Goal: Transaction & Acquisition: Purchase product/service

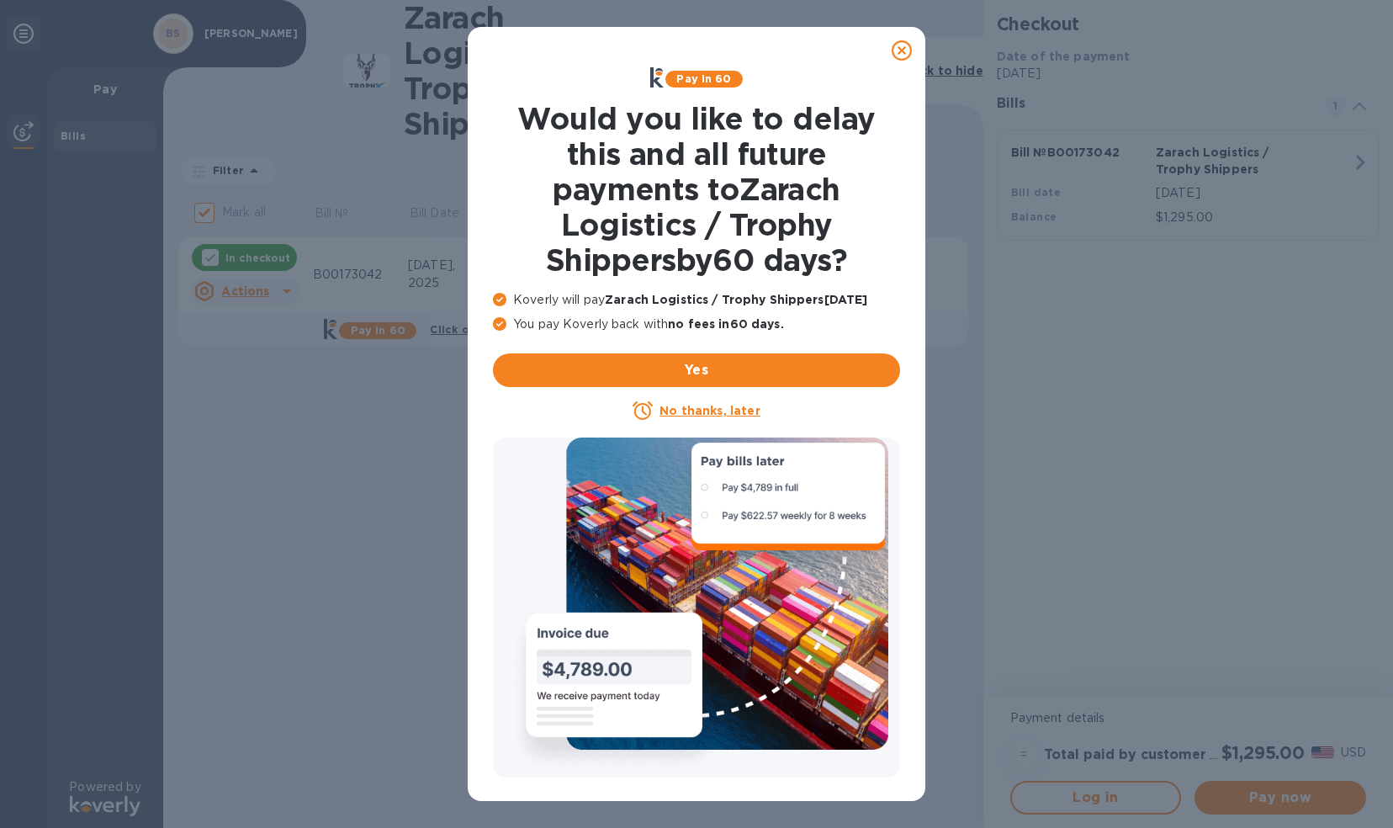
click at [686, 404] on u "No thanks, later" at bounding box center [709, 410] width 100 height 13
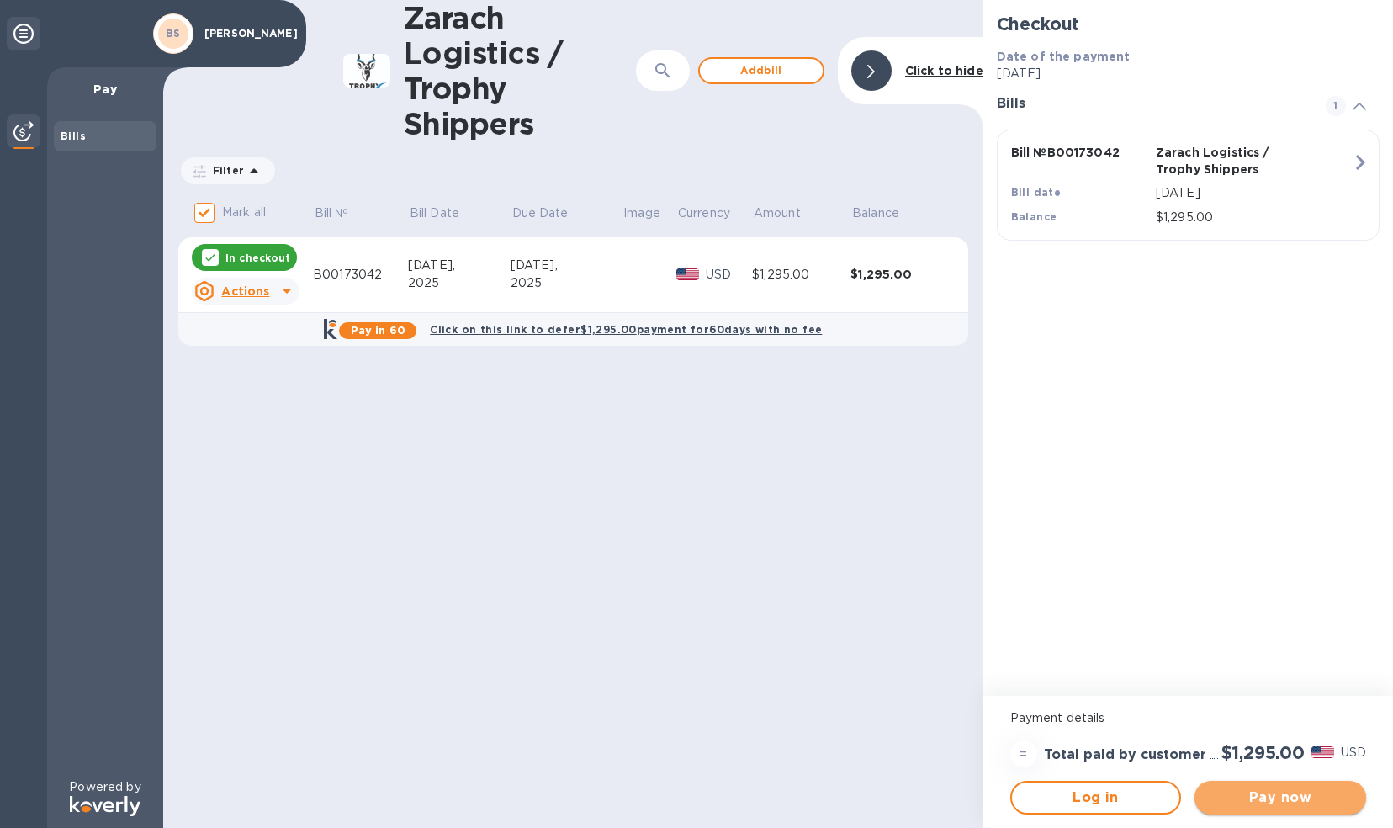
click at [1320, 797] on span "Pay now" at bounding box center [1280, 797] width 145 height 20
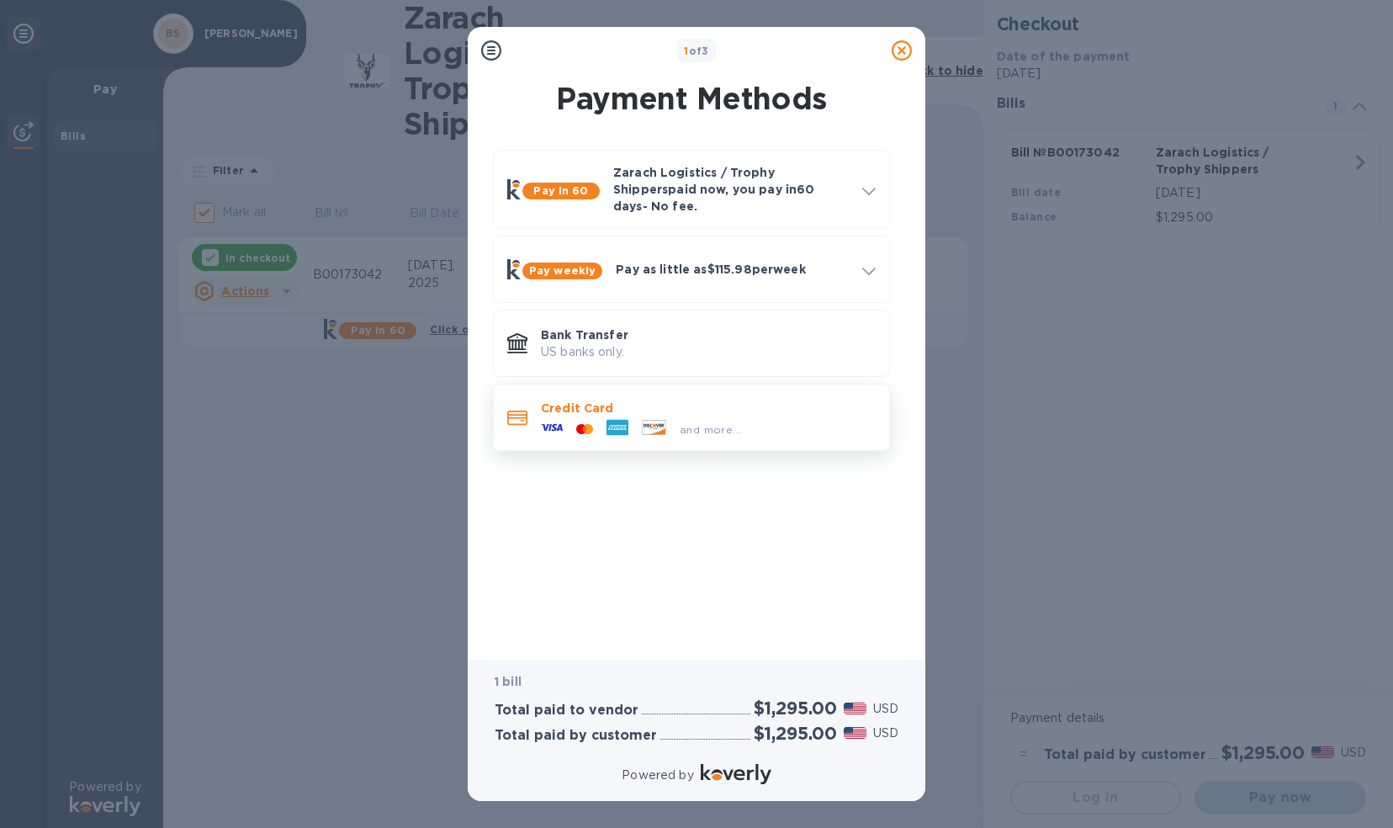
click at [617, 425] on icon at bounding box center [617, 427] width 19 height 5
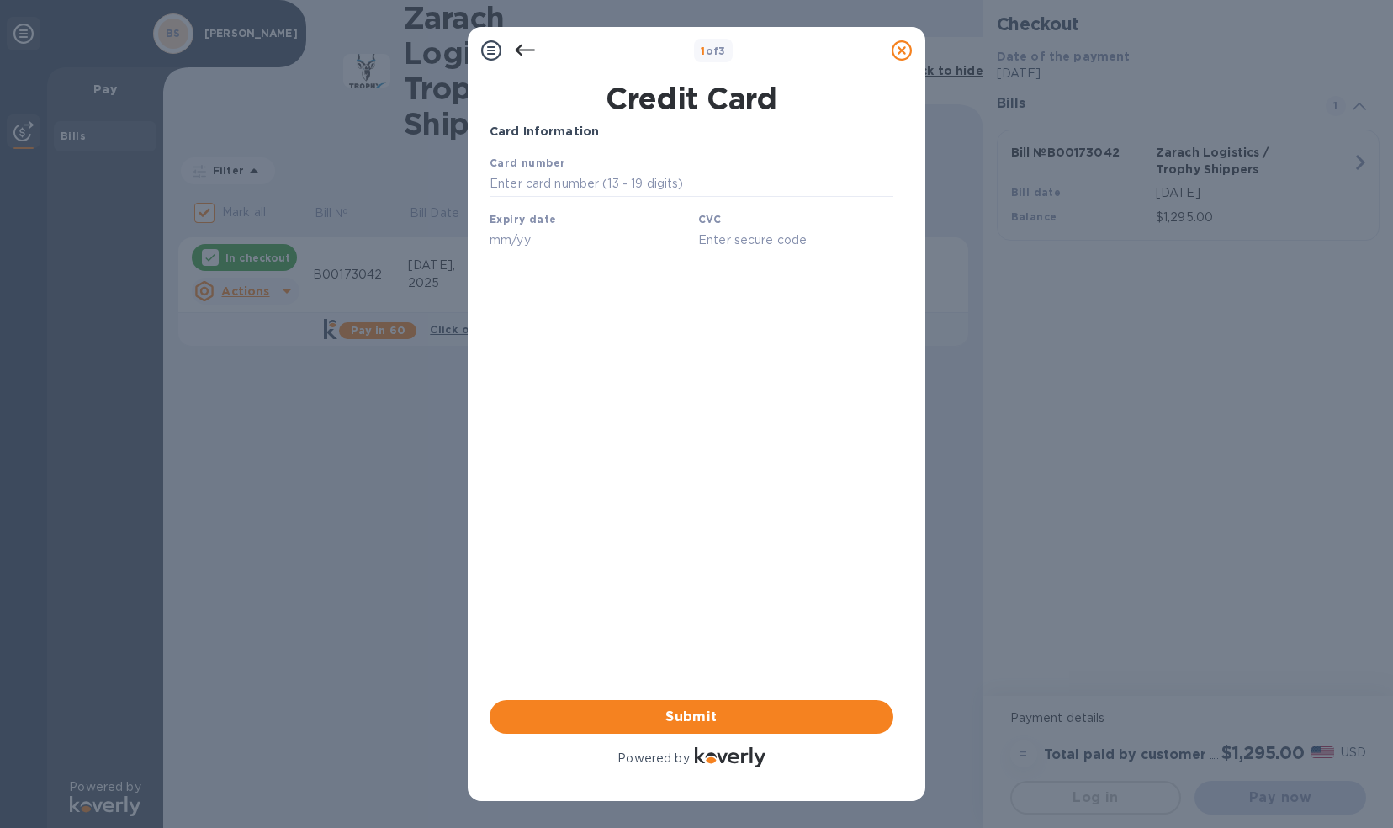
click at [593, 171] on div "Card number" at bounding box center [691, 175] width 417 height 56
click at [582, 183] on input "text" at bounding box center [692, 184] width 404 height 25
type input "[CREDIT_CARD_NUMBER]"
click at [598, 248] on input "text" at bounding box center [587, 239] width 195 height 25
type input "06/29"
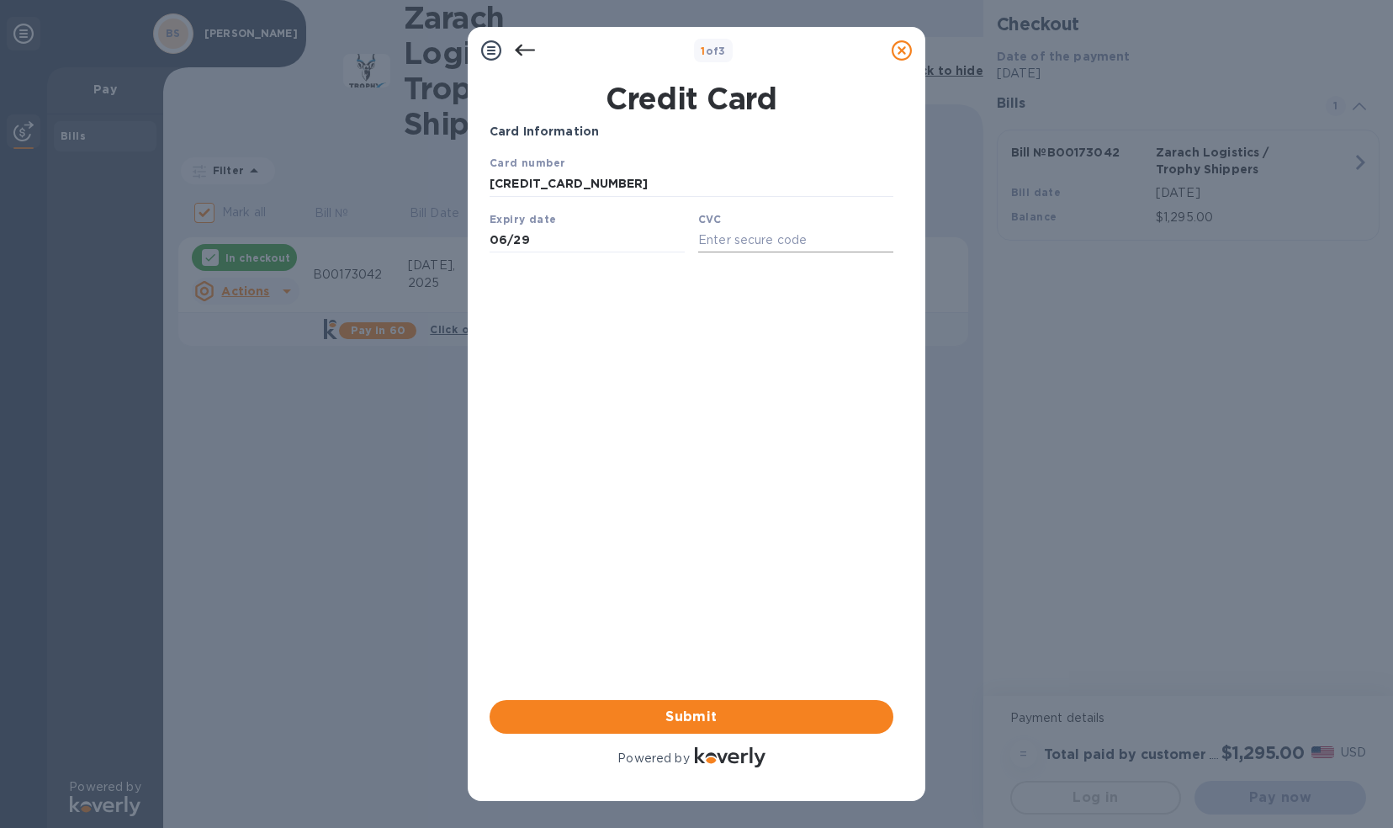
click at [737, 248] on input "text" at bounding box center [795, 239] width 195 height 25
type input "5611"
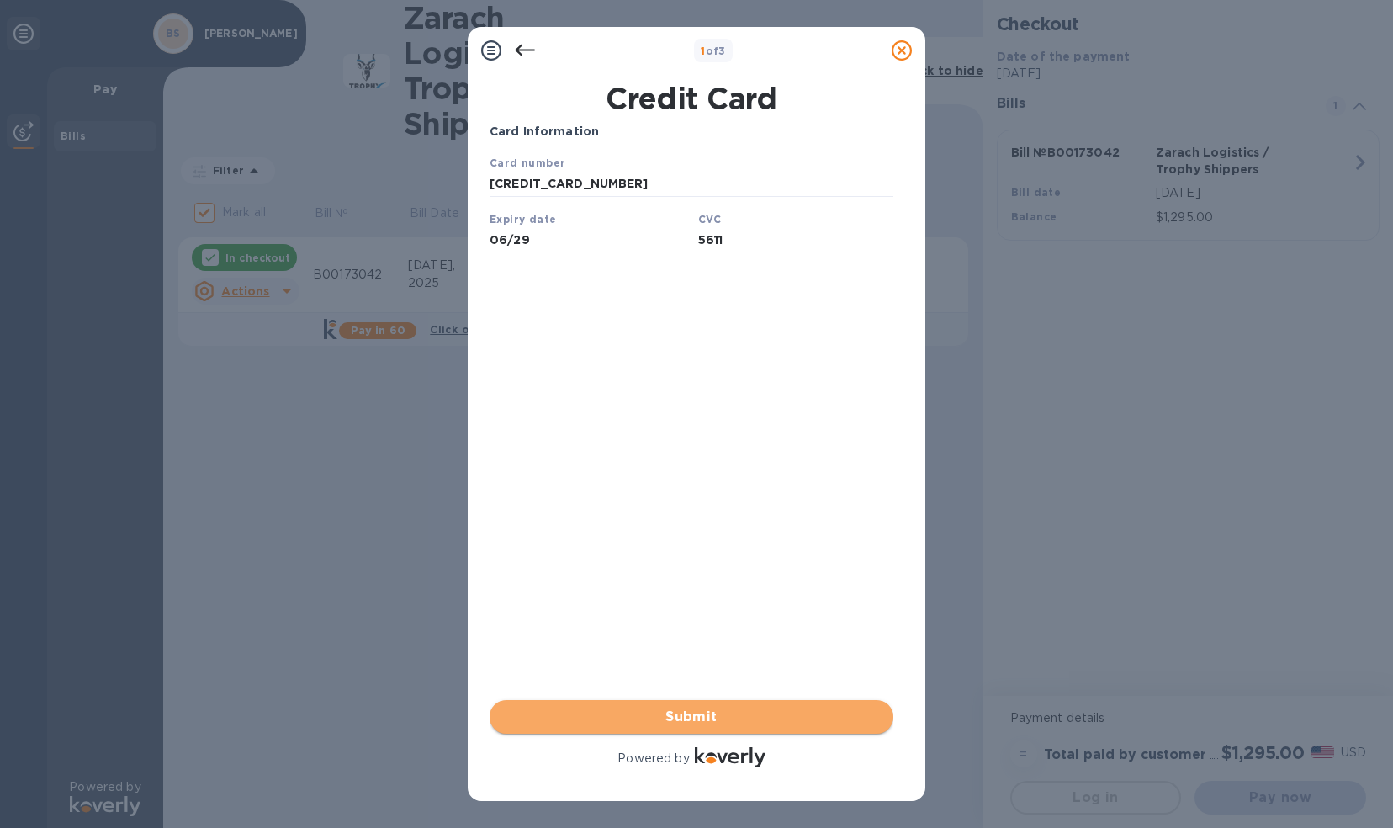
click at [712, 711] on span "Submit" at bounding box center [691, 717] width 377 height 20
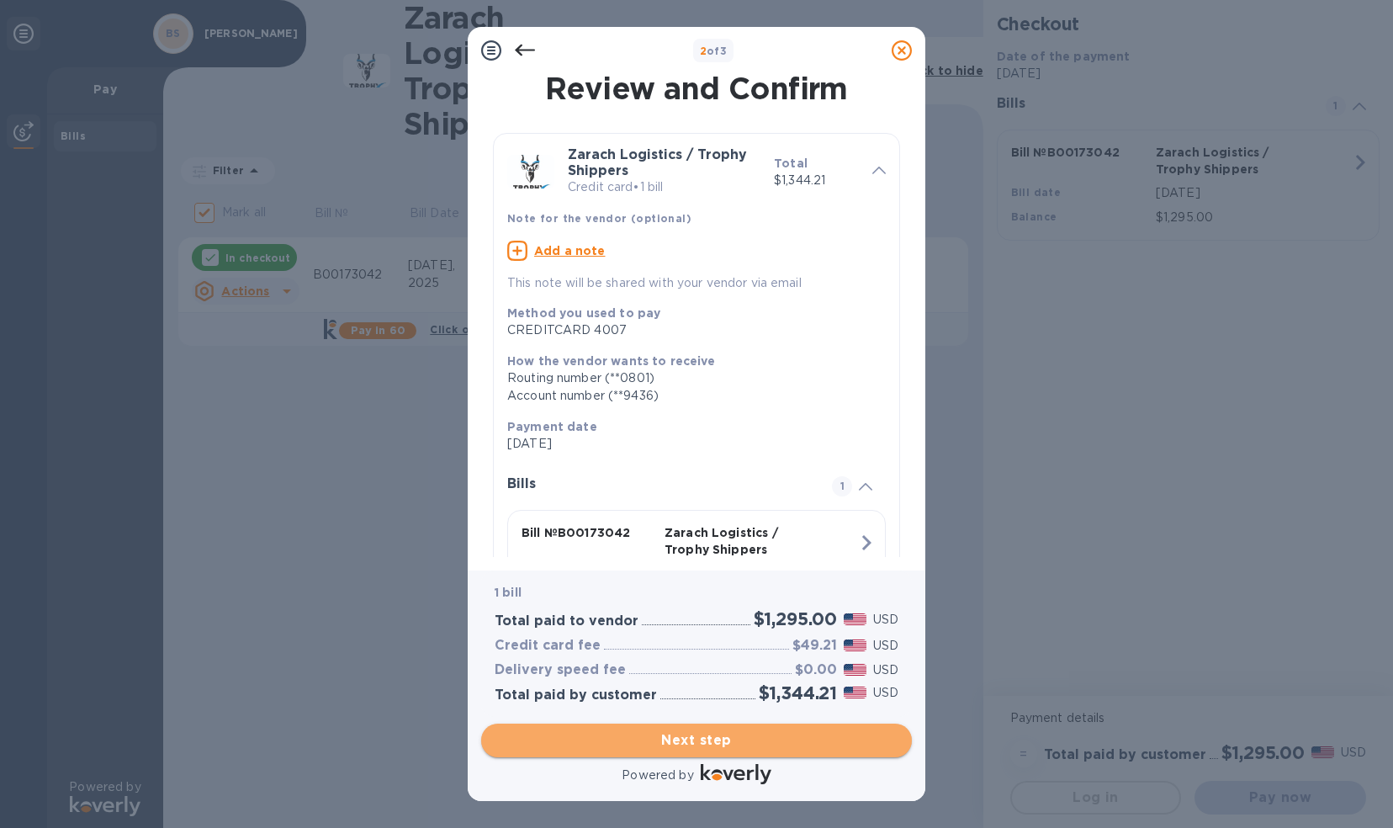
drag, startPoint x: 762, startPoint y: 737, endPoint x: 744, endPoint y: 735, distance: 18.6
click at [744, 735] on span "Next step" at bounding box center [697, 740] width 404 height 20
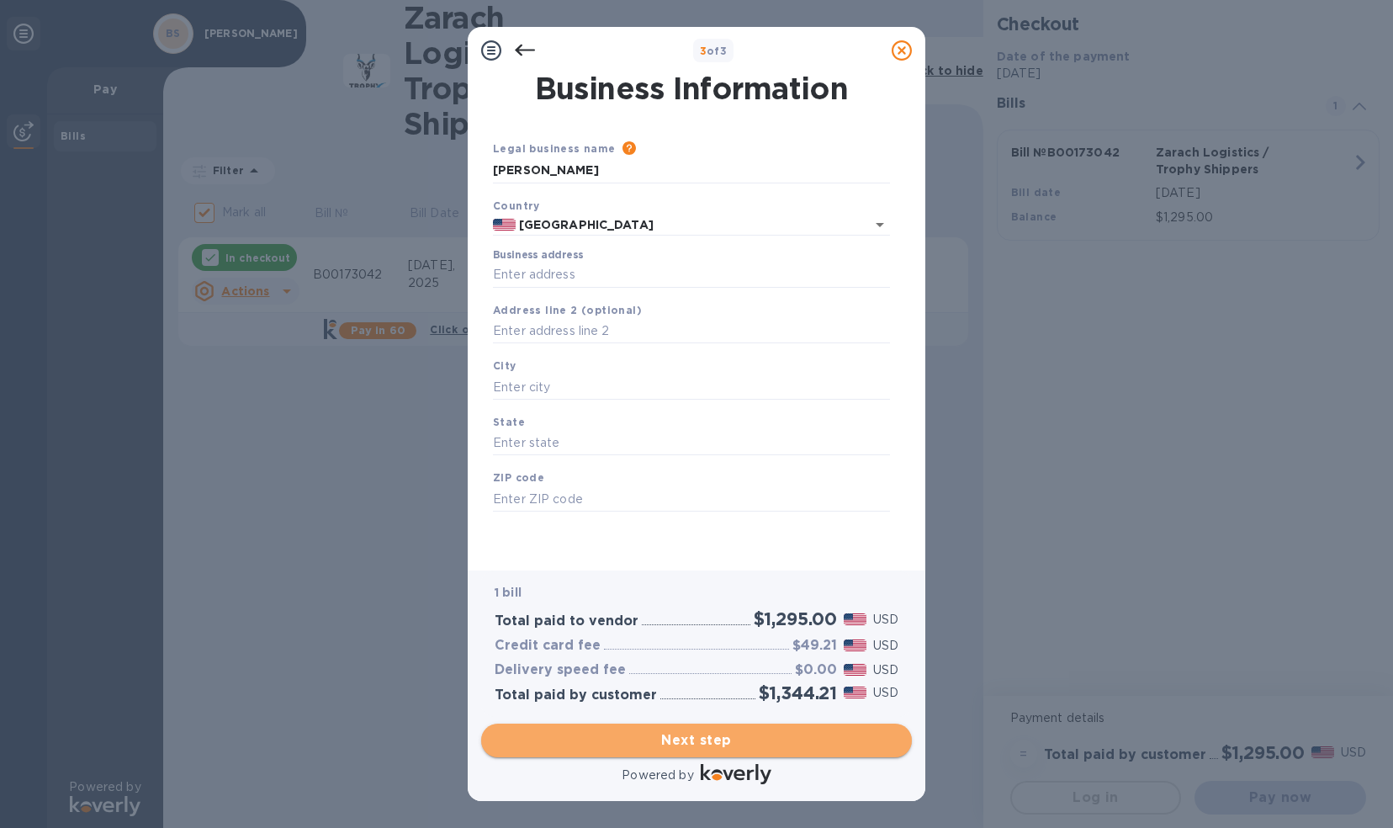
click at [740, 738] on span "Next step" at bounding box center [697, 740] width 404 height 20
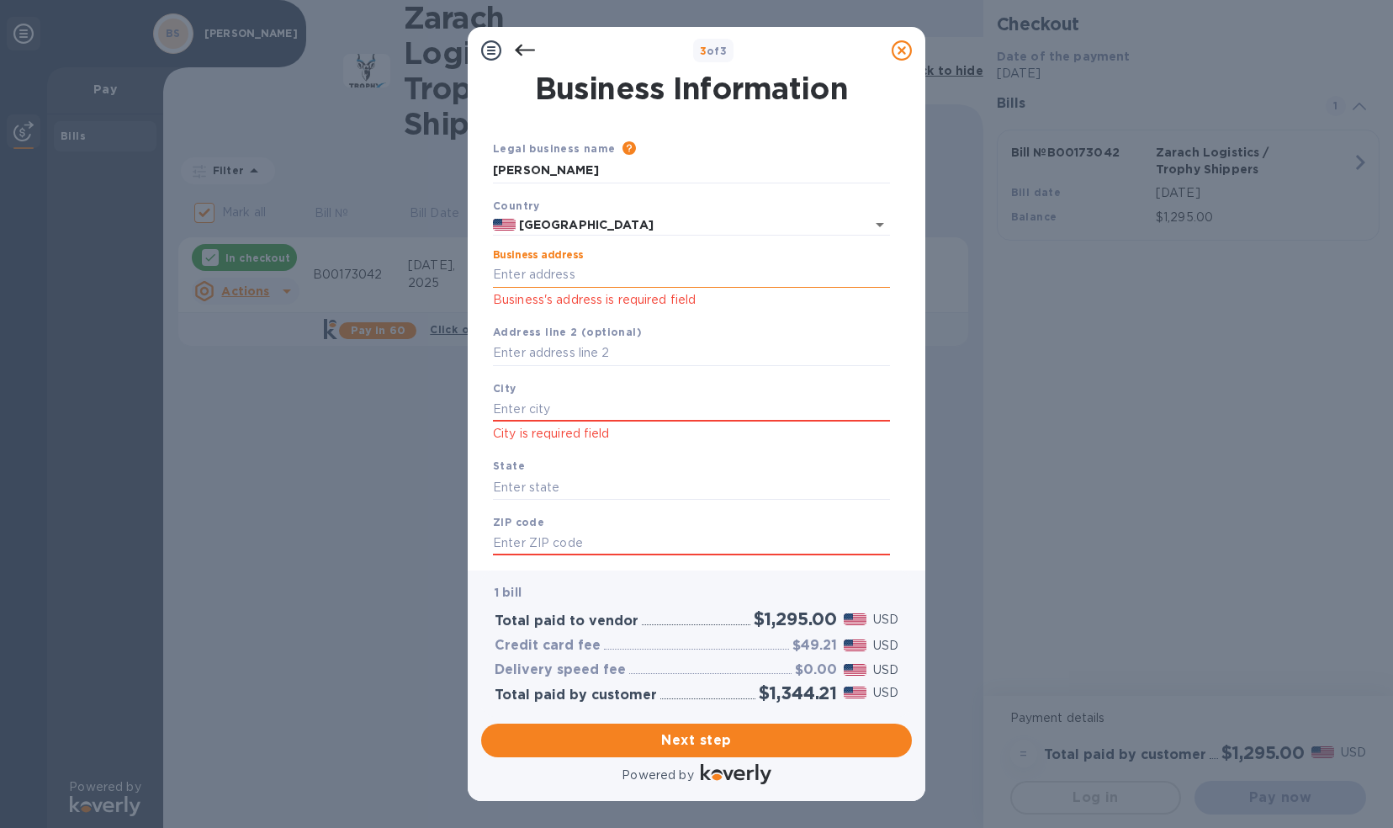
click at [608, 278] on input "Business address" at bounding box center [691, 274] width 397 height 25
type input "[STREET_ADDRESS]"
click at [605, 399] on input "text" at bounding box center [691, 408] width 397 height 25
type input "Los Ranchos"
click at [580, 479] on input "text" at bounding box center [691, 486] width 397 height 25
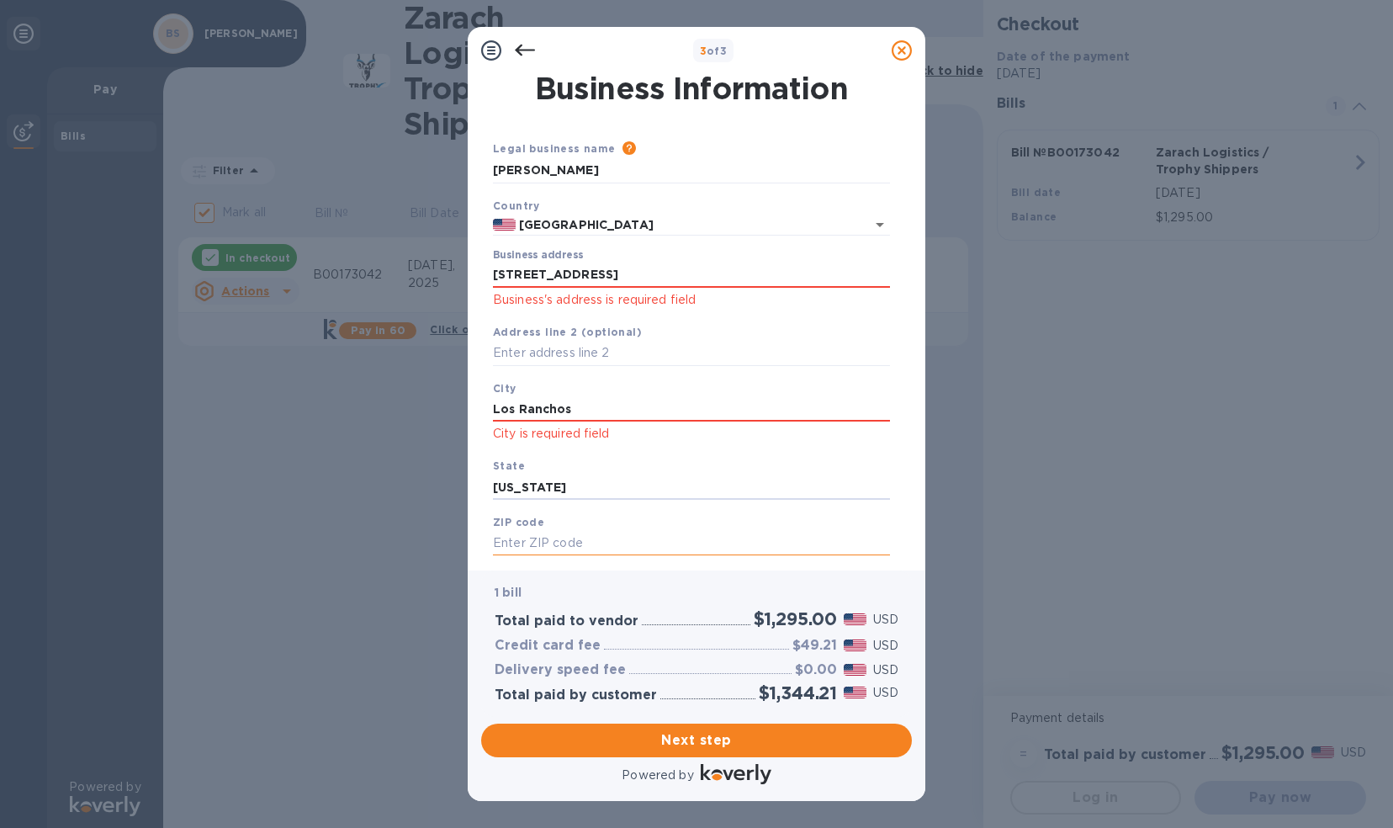
type input "[US_STATE]"
click at [555, 542] on input "text" at bounding box center [691, 543] width 397 height 25
type input "87107"
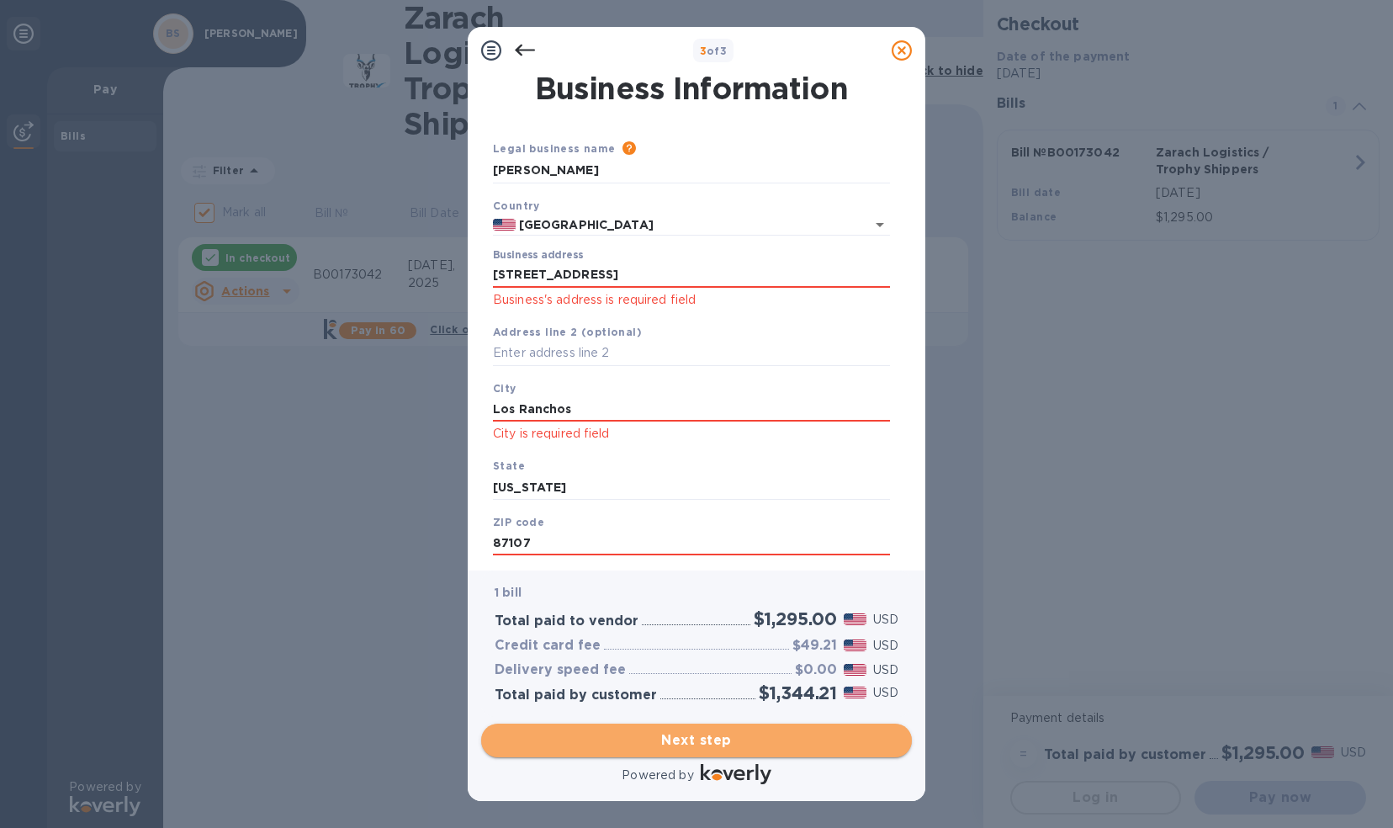
click at [654, 738] on span "Next step" at bounding box center [697, 740] width 404 height 20
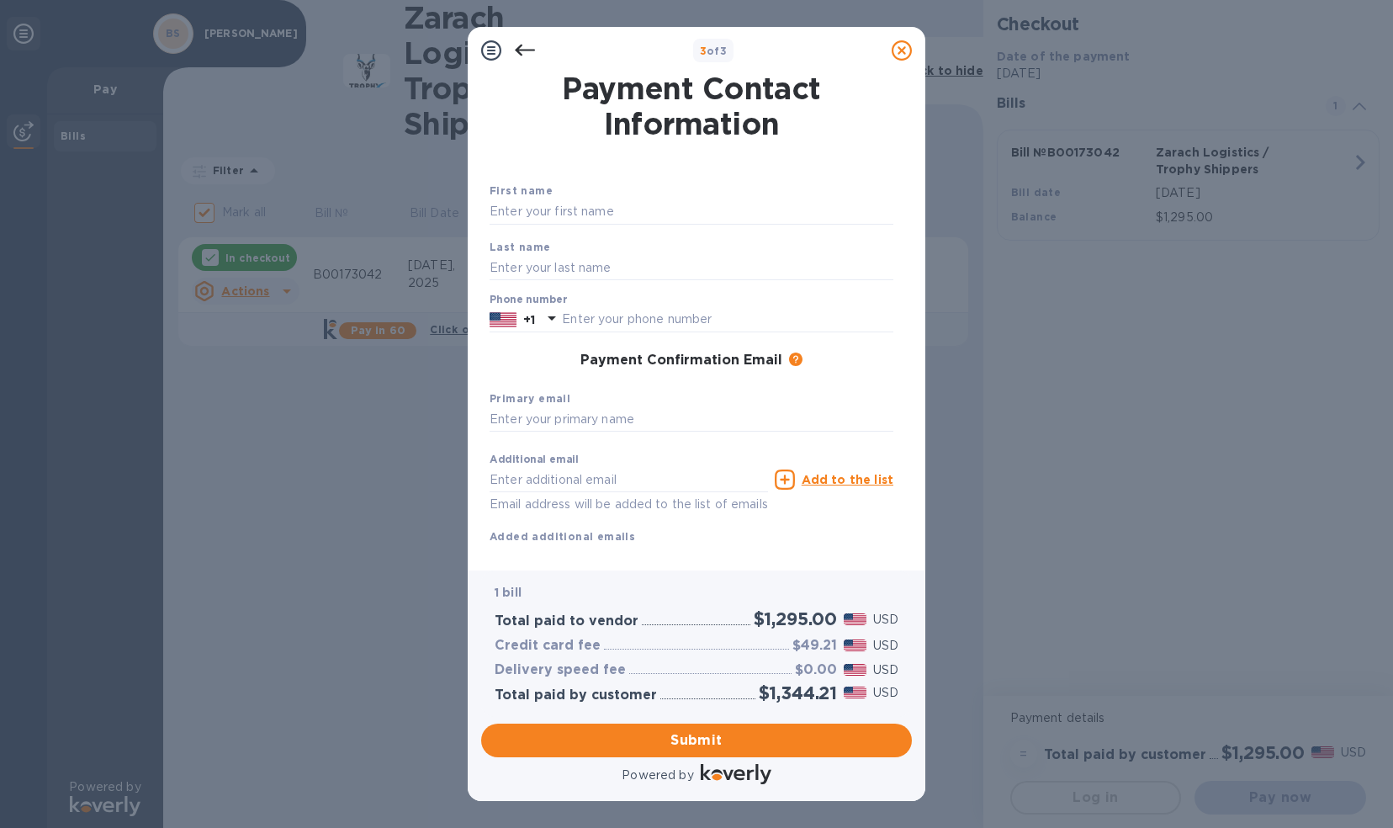
drag, startPoint x: 654, startPoint y: 738, endPoint x: 1060, endPoint y: 670, distance: 411.1
click at [1060, 670] on div "3 of 3 Payment Contact Information First name Last name Phone number +1 Payment…" at bounding box center [696, 414] width 1393 height 828
click at [717, 318] on input "text" at bounding box center [727, 319] width 331 height 25
type input "5052596455"
type input "New"
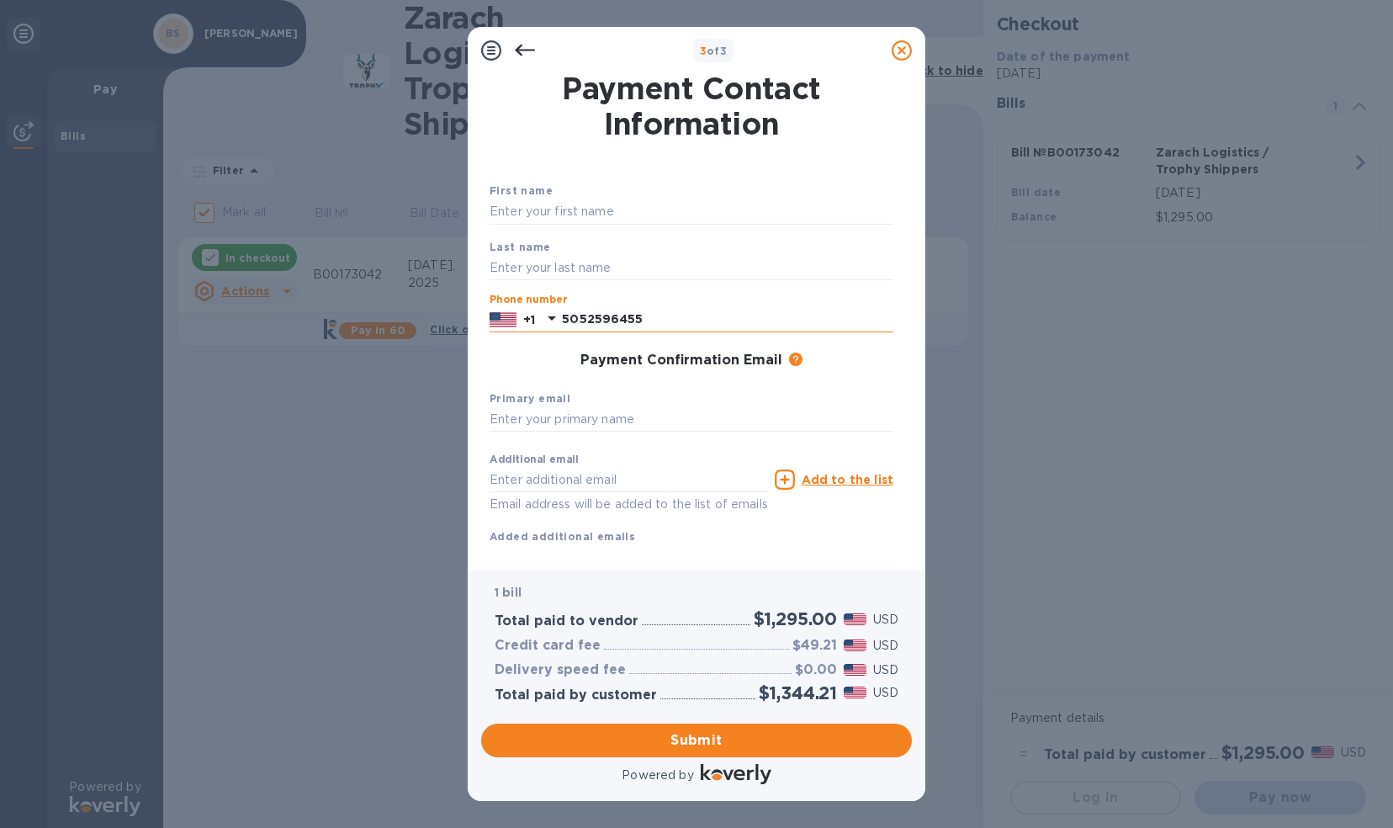
type input "Trust"
type input "[EMAIL_ADDRESS][DOMAIN_NAME]"
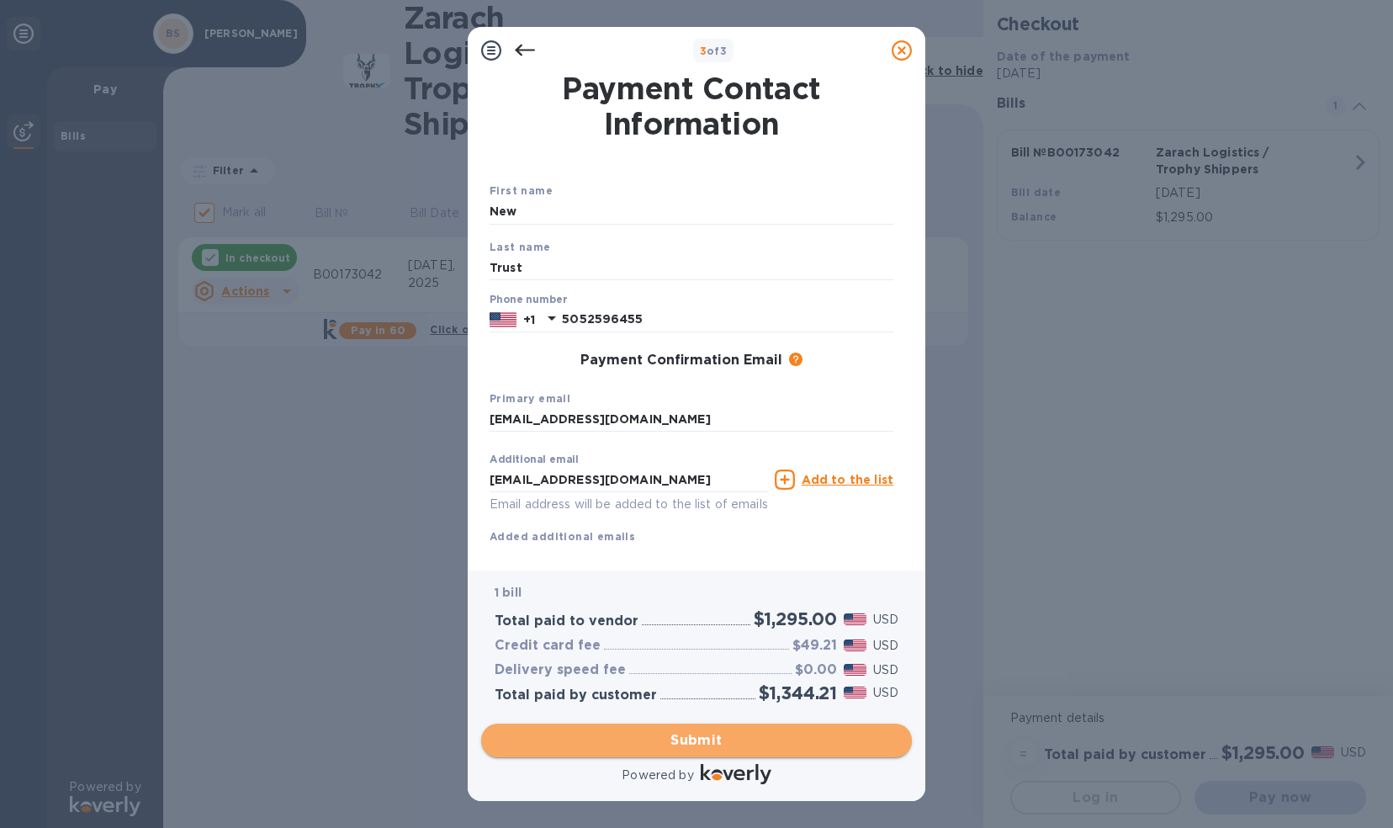
click at [704, 738] on span "Submit" at bounding box center [697, 740] width 404 height 20
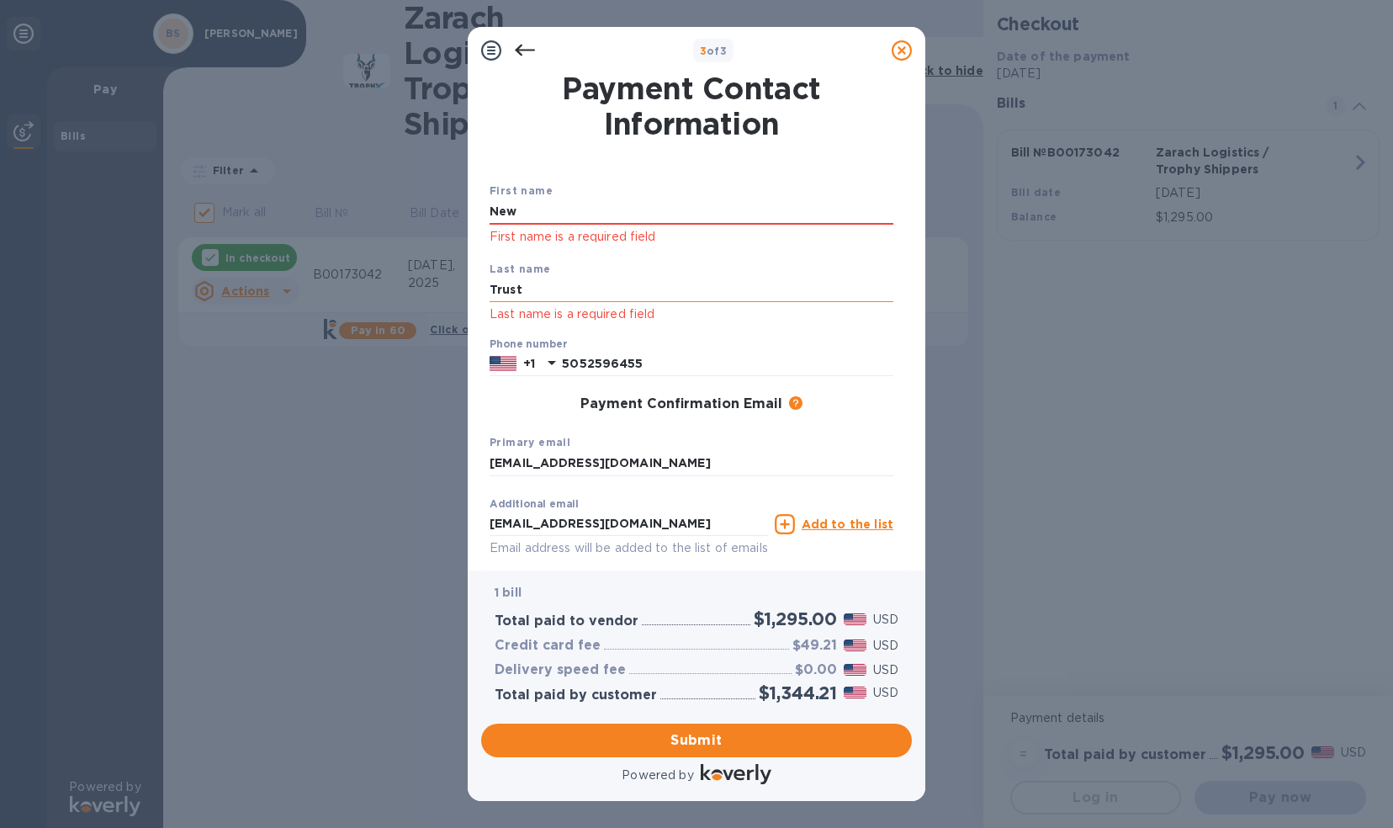
click at [584, 293] on input "Trust" at bounding box center [692, 290] width 404 height 25
type input "Tru"
click at [560, 207] on input "New" at bounding box center [692, 211] width 404 height 25
type input "N"
type input "Ben"
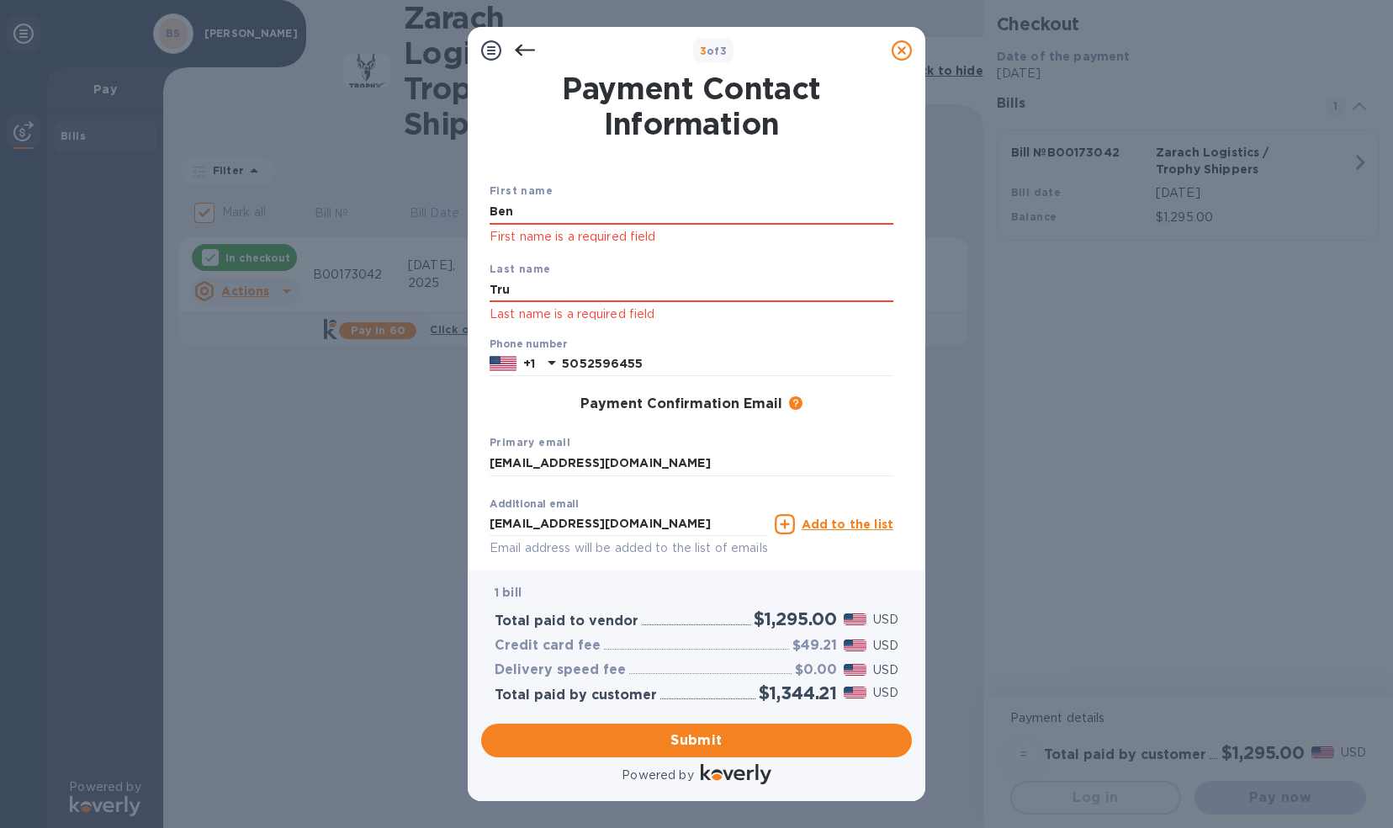
click at [348, 395] on div "3 of 3 Payment Contact Information First name [PERSON_NAME] First name is a req…" at bounding box center [696, 414] width 1393 height 828
click at [528, 291] on input "Tru" at bounding box center [692, 290] width 404 height 25
type input "T"
type input "[PERSON_NAME]"
click at [362, 461] on div "3 of 3 Payment Contact Information First name [PERSON_NAME] First name is a req…" at bounding box center [696, 414] width 1393 height 828
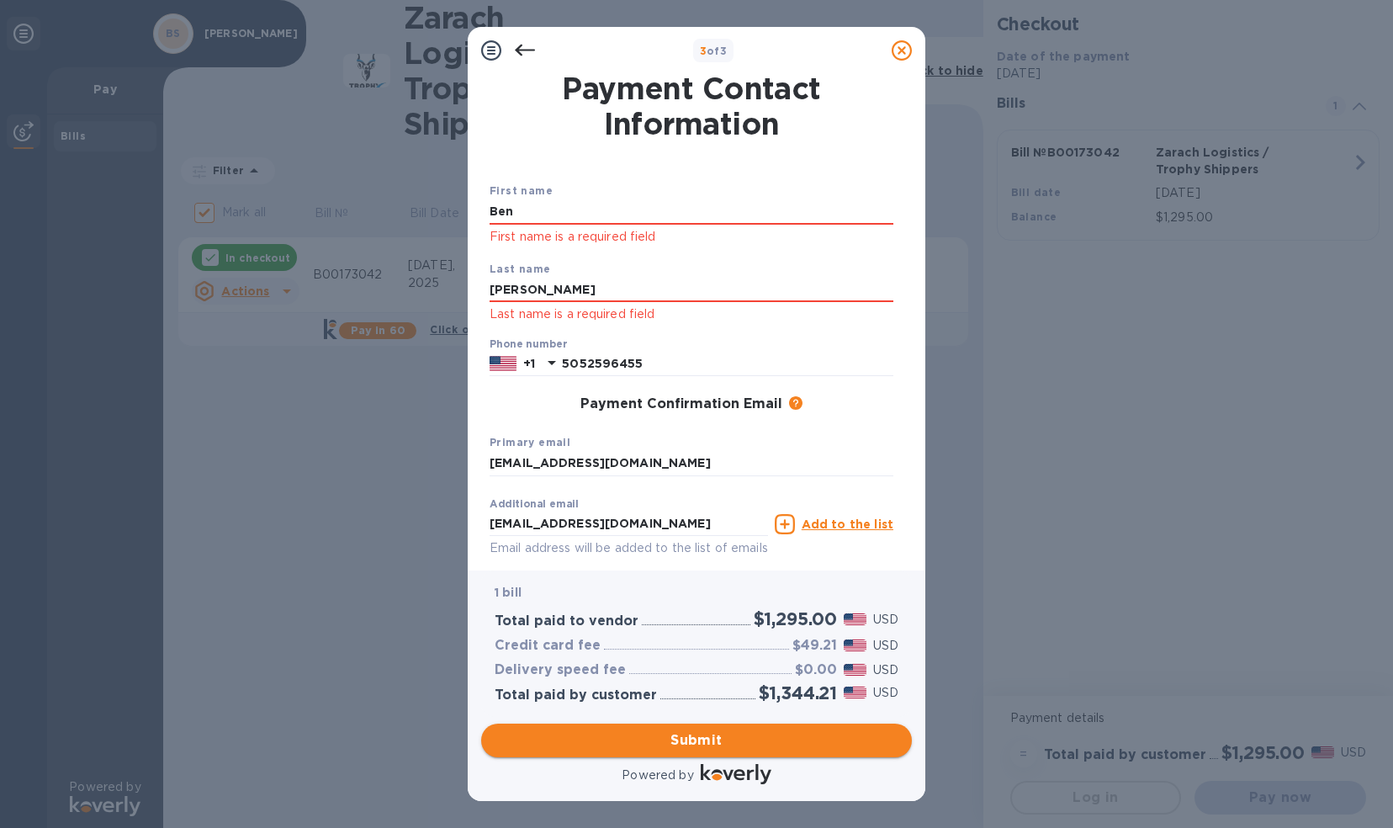
click at [676, 739] on span "Submit" at bounding box center [697, 740] width 404 height 20
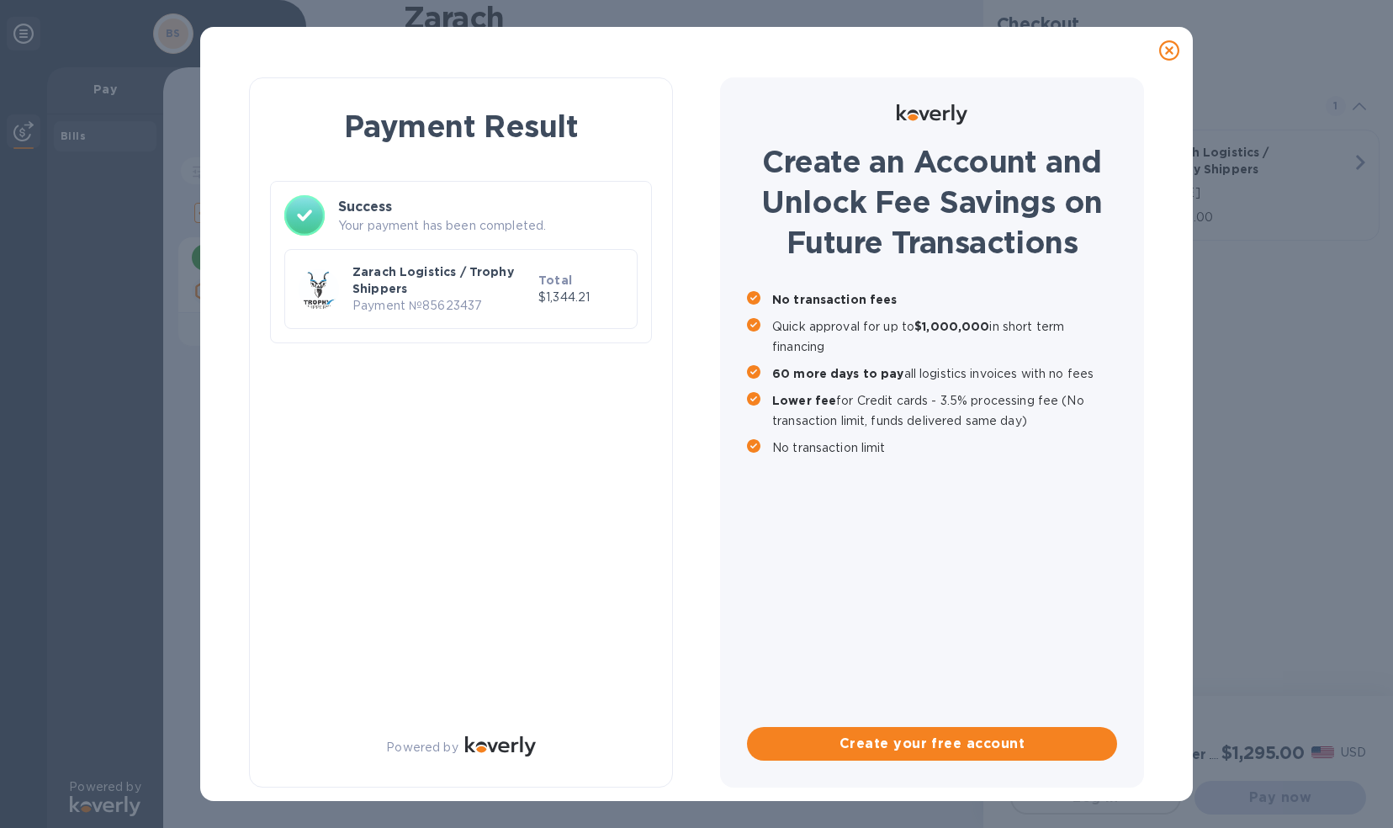
checkbox input "false"
